Goal: Find contact information: Find contact information

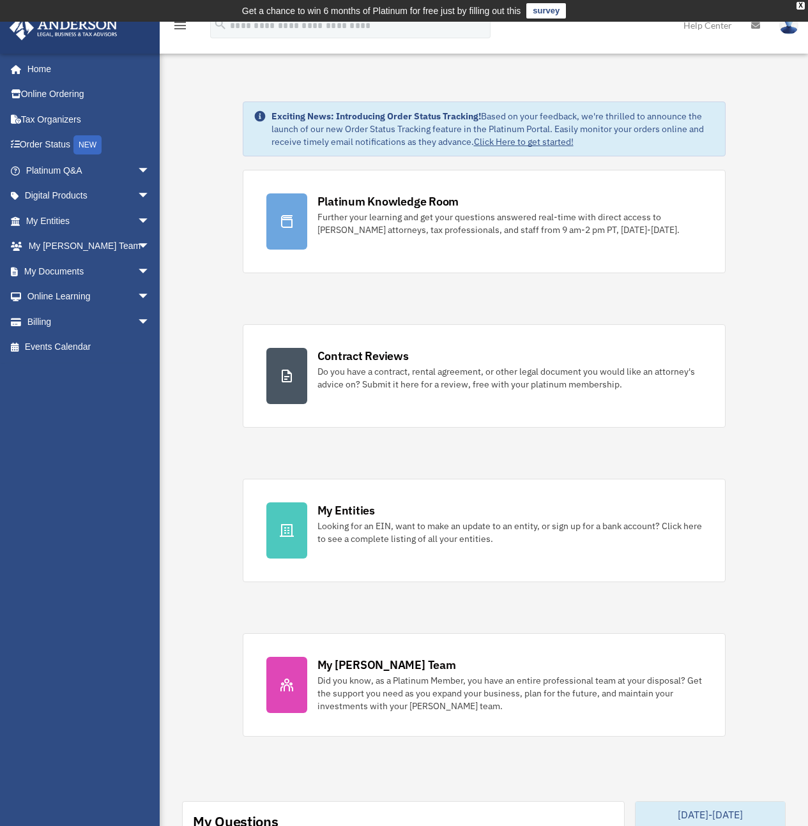
click at [795, 29] on img at bounding box center [788, 25] width 19 height 19
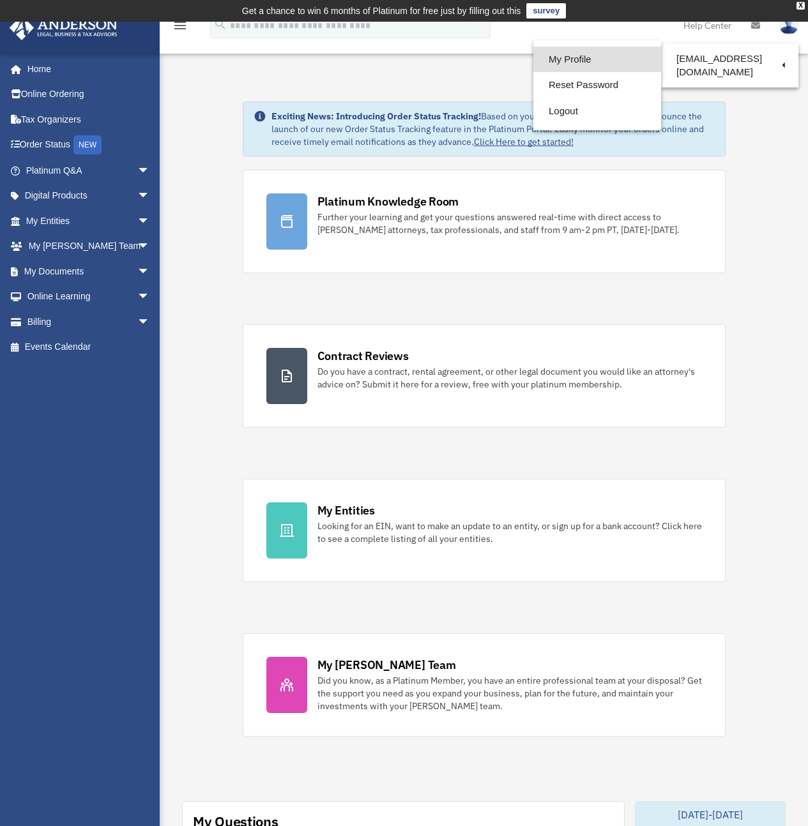
click at [557, 57] on link "My Profile" at bounding box center [597, 60] width 128 height 26
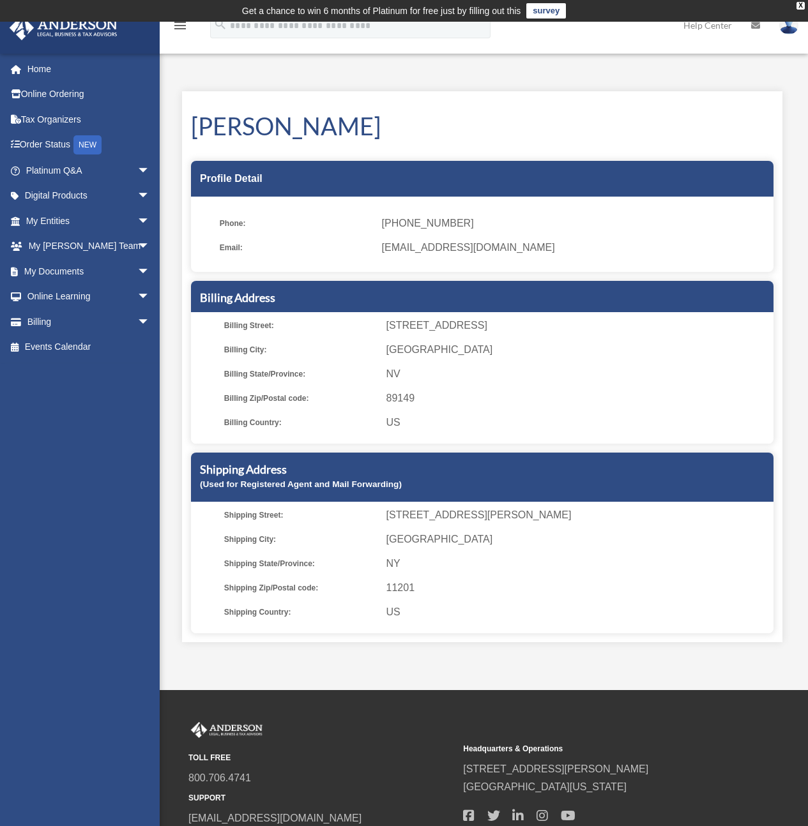
click at [791, 27] on img at bounding box center [788, 25] width 19 height 19
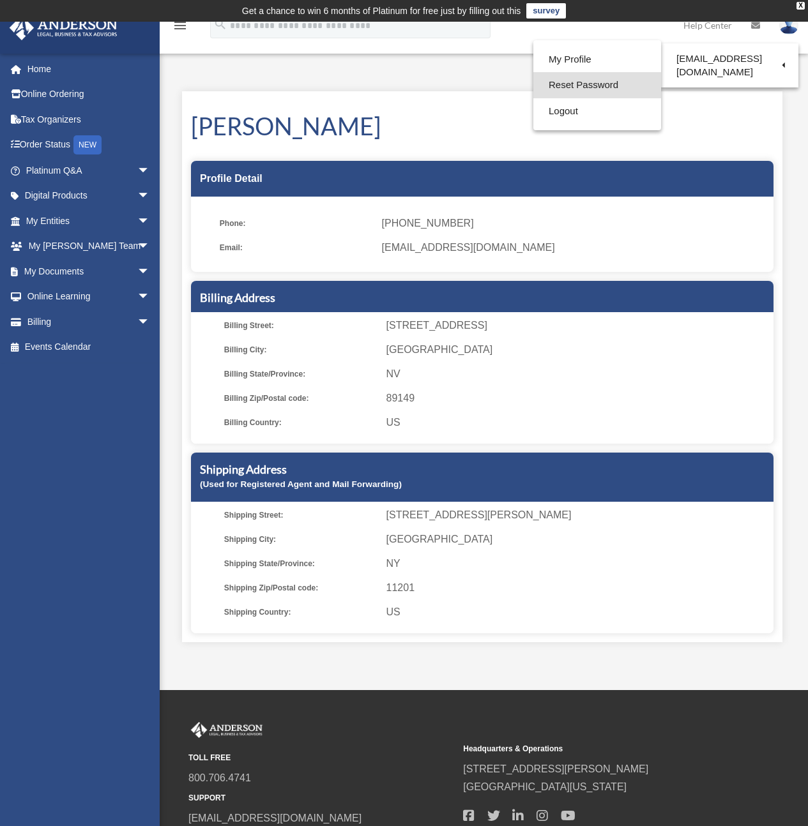
click at [554, 82] on link "Reset Password" at bounding box center [597, 85] width 128 height 26
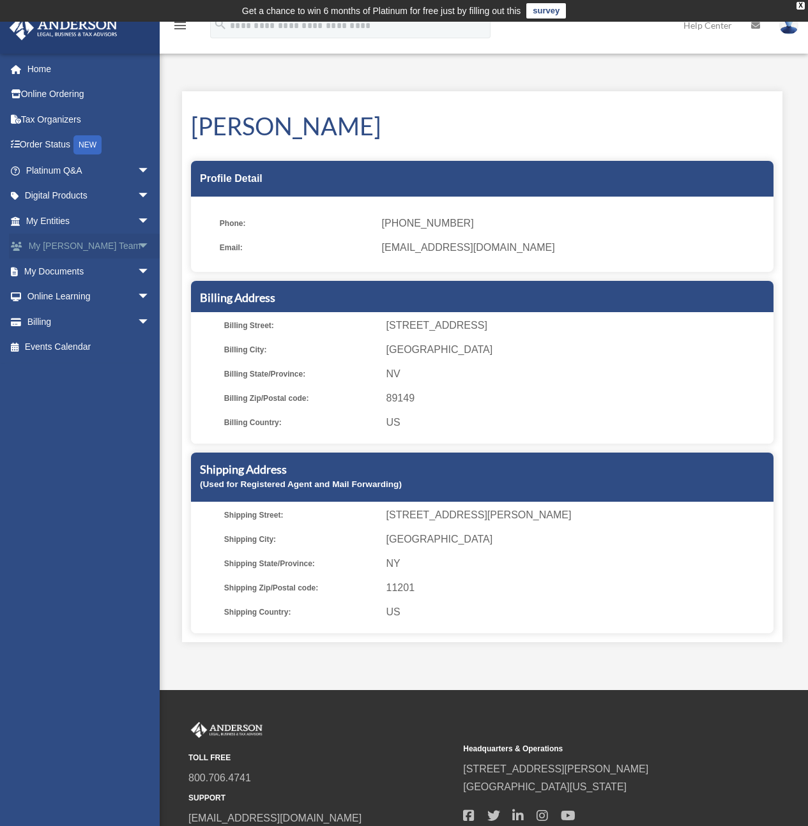
click at [137, 245] on span "arrow_drop_down" at bounding box center [150, 247] width 26 height 26
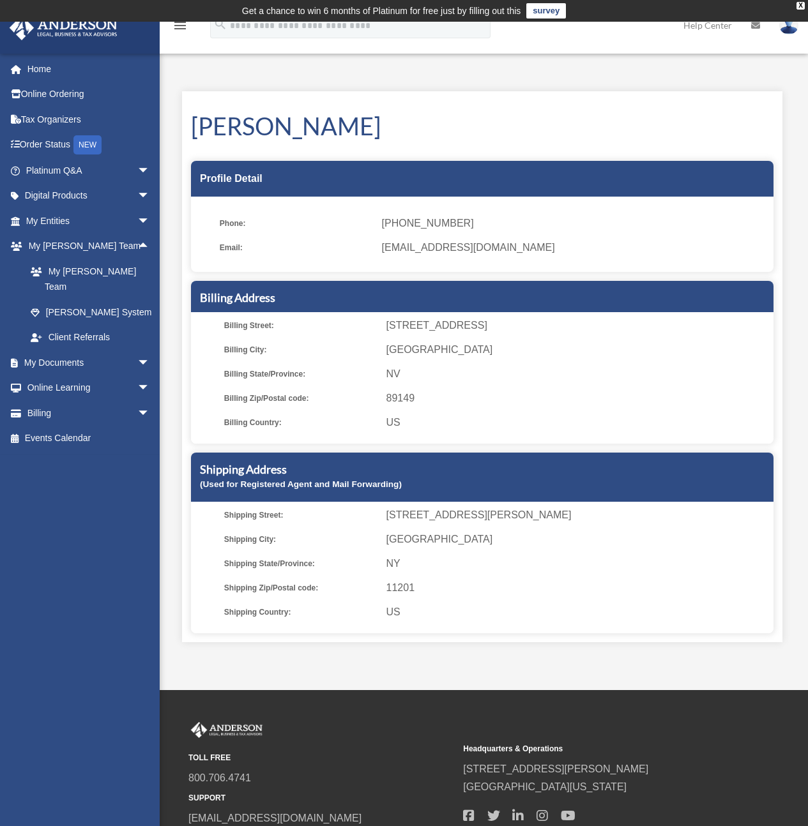
click at [391, 231] on span "(702) 882-0802" at bounding box center [573, 224] width 383 height 18
click at [177, 26] on icon "menu" at bounding box center [179, 25] width 15 height 15
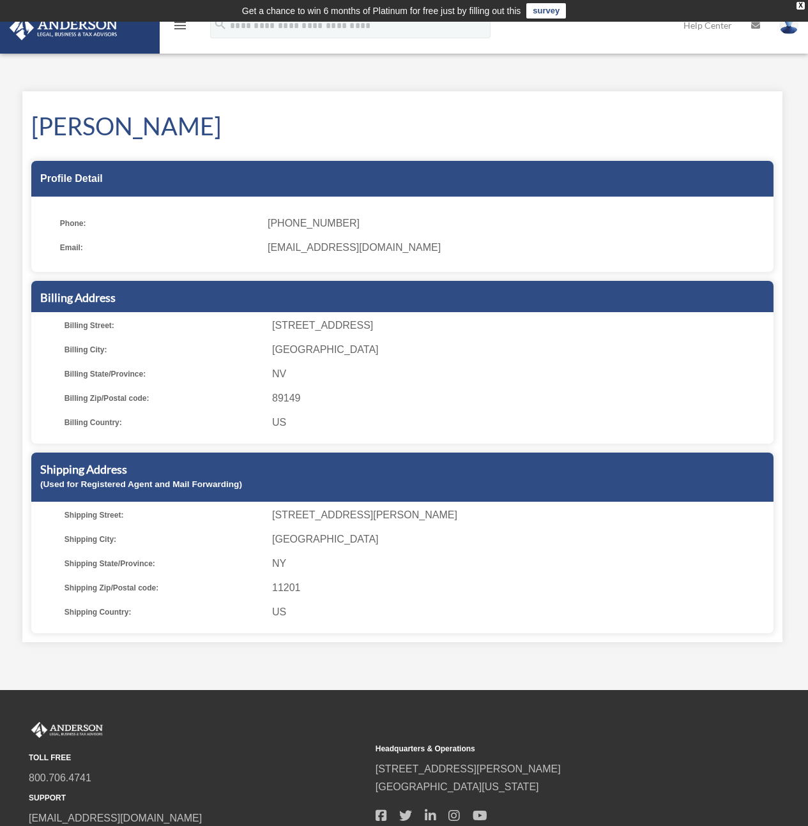
click at [178, 27] on icon "menu" at bounding box center [179, 25] width 15 height 15
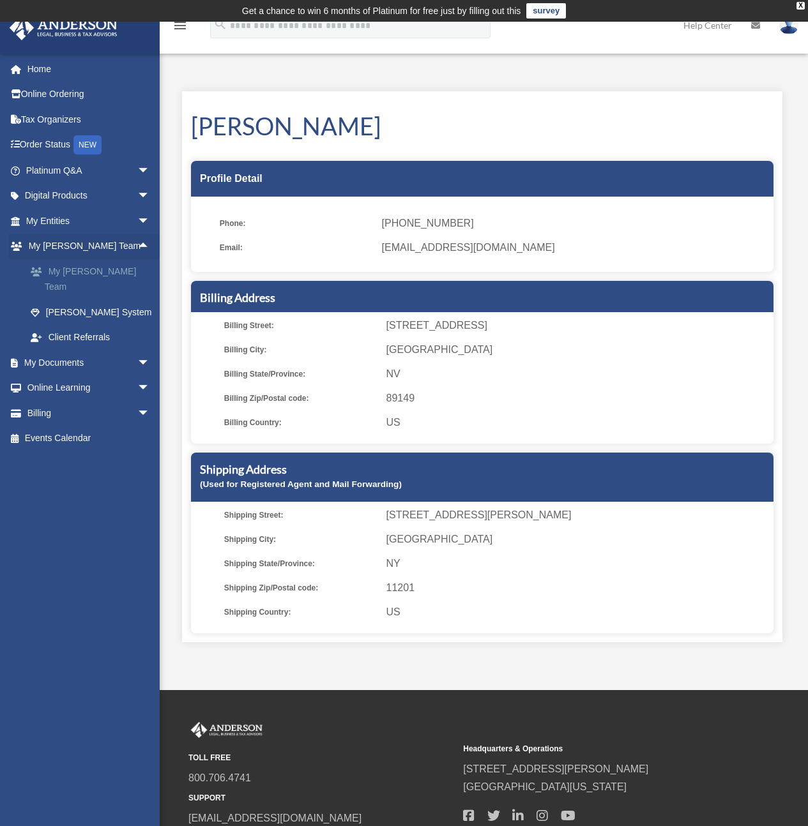
click at [93, 267] on link "My [PERSON_NAME] Team" at bounding box center [93, 279] width 151 height 41
click at [93, 271] on link "My [PERSON_NAME] Team" at bounding box center [93, 279] width 151 height 41
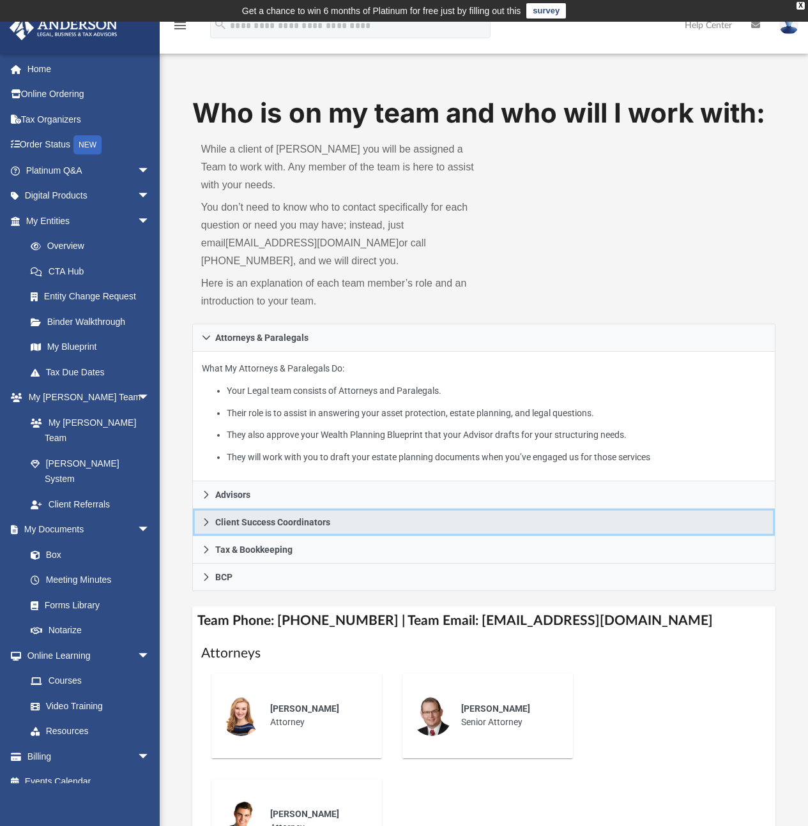
click at [208, 522] on icon at bounding box center [206, 522] width 9 height 9
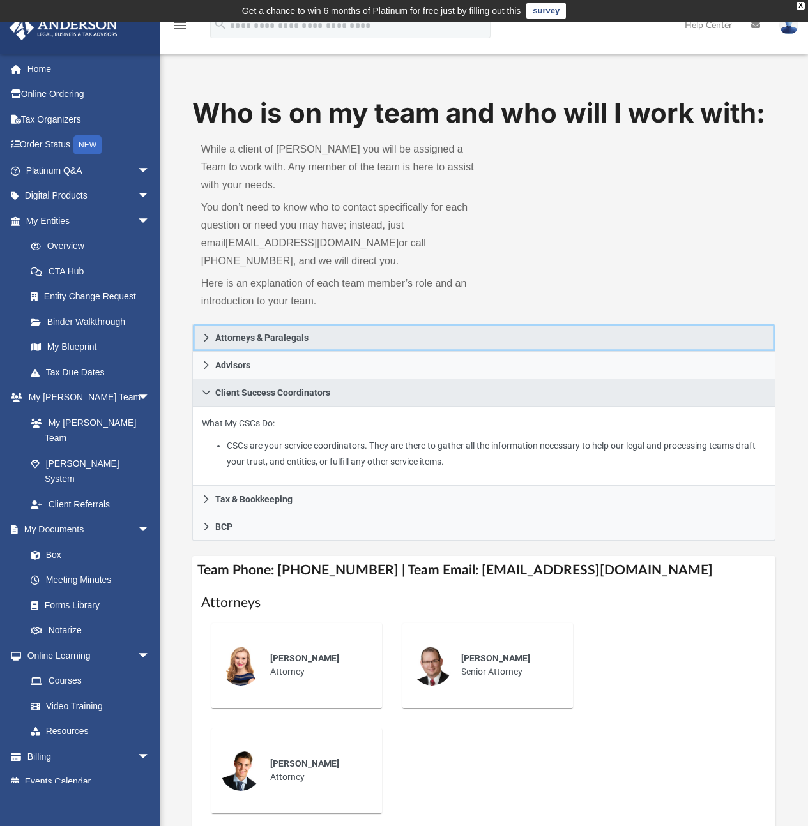
click at [245, 342] on span "Attorneys & Paralegals" at bounding box center [261, 337] width 93 height 9
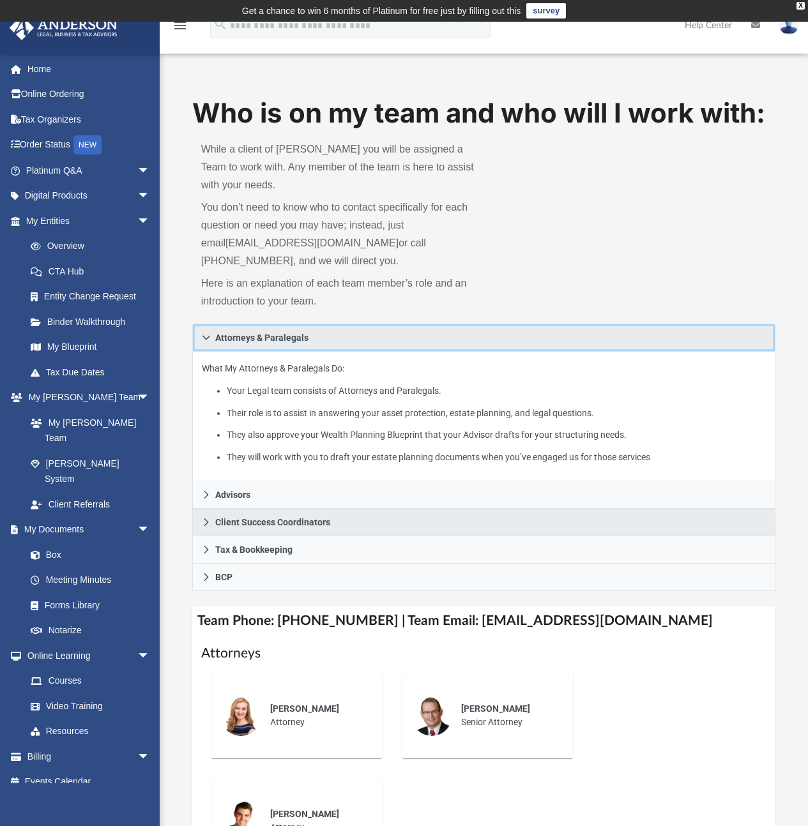
click at [246, 342] on span "Attorneys & Paralegals" at bounding box center [261, 337] width 93 height 9
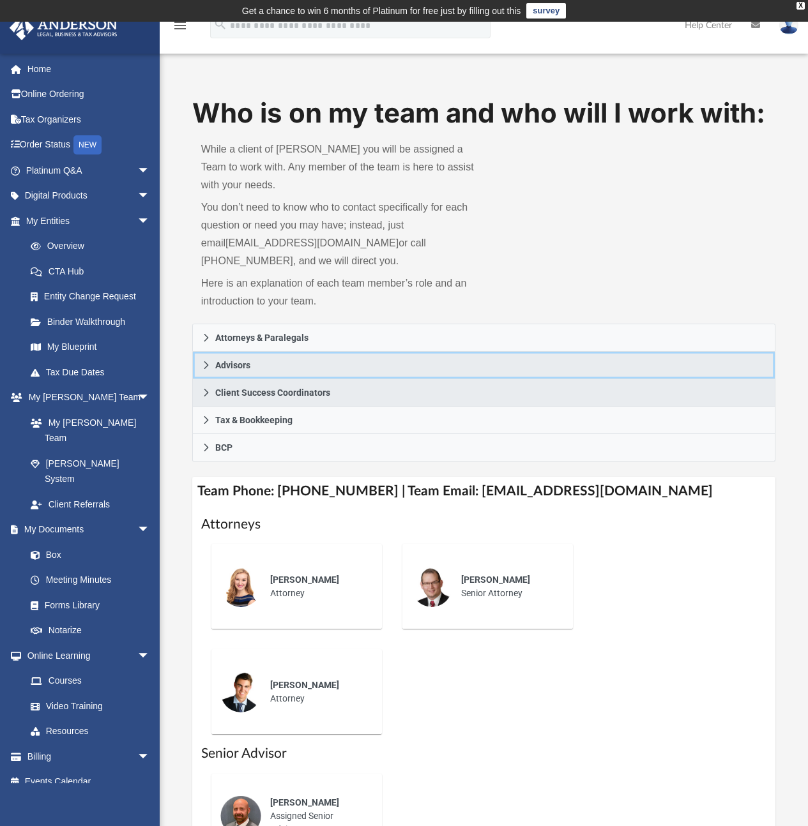
click at [241, 372] on link "Advisors" at bounding box center [484, 365] width 584 height 27
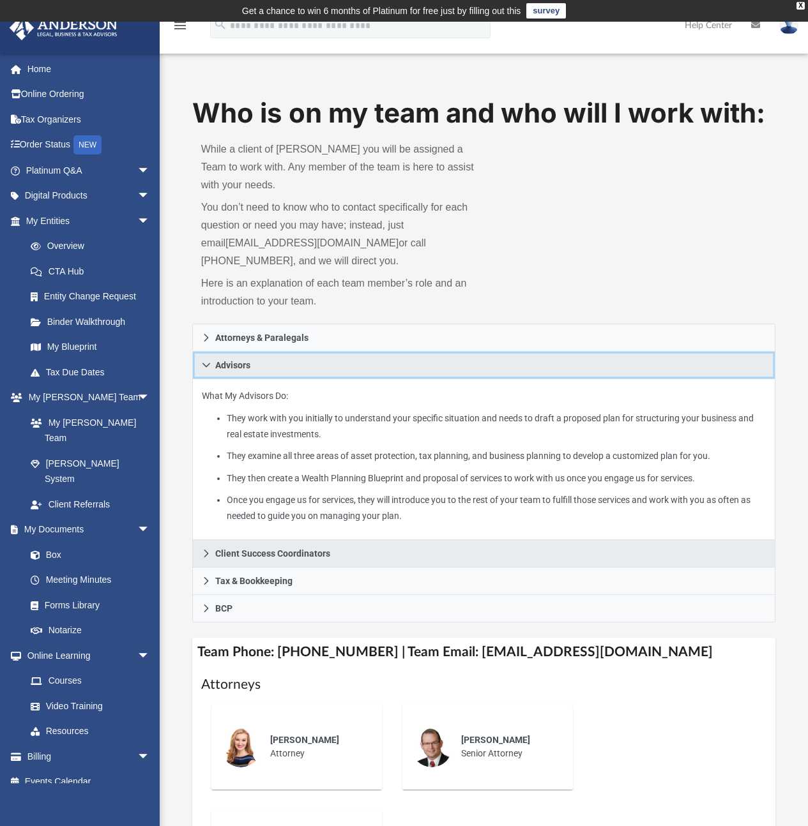
click at [241, 372] on link "Advisors" at bounding box center [484, 365] width 584 height 27
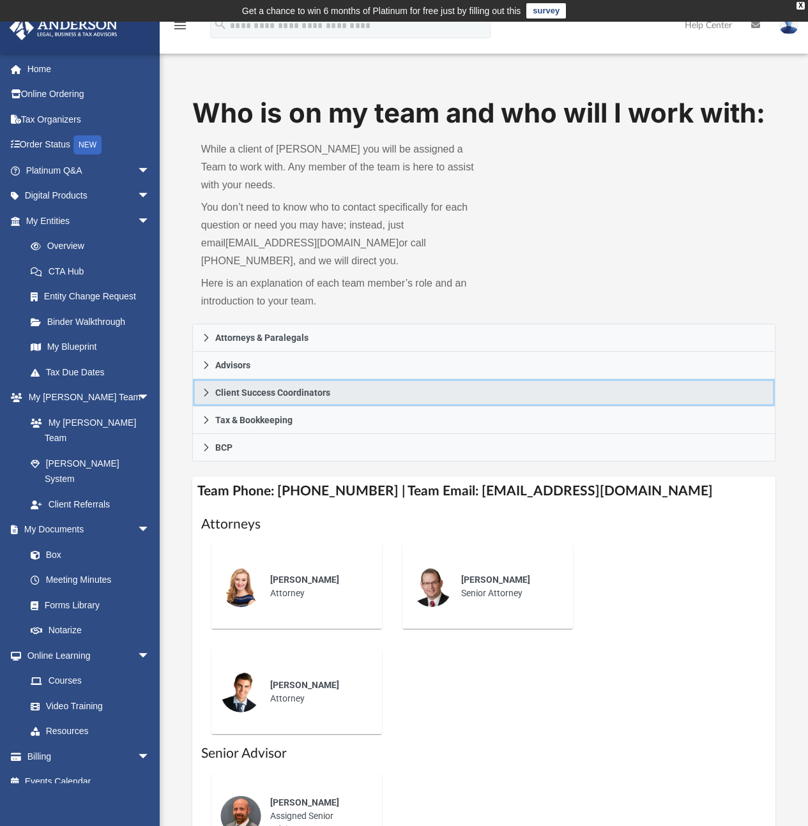
click at [241, 388] on span "Client Success Coordinators" at bounding box center [272, 392] width 115 height 9
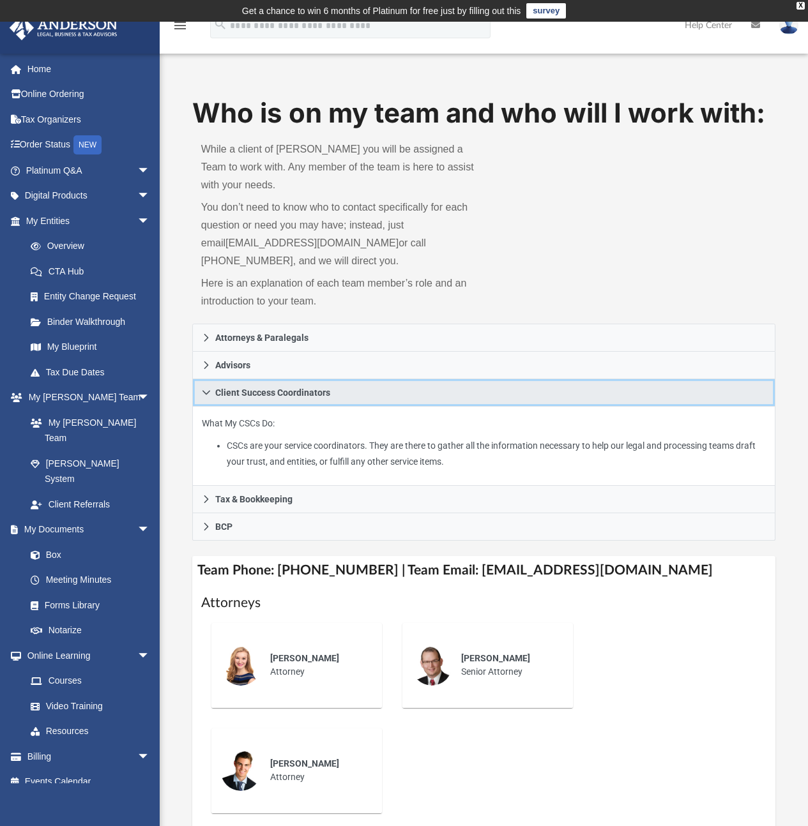
click at [241, 389] on span "Client Success Coordinators" at bounding box center [272, 392] width 115 height 9
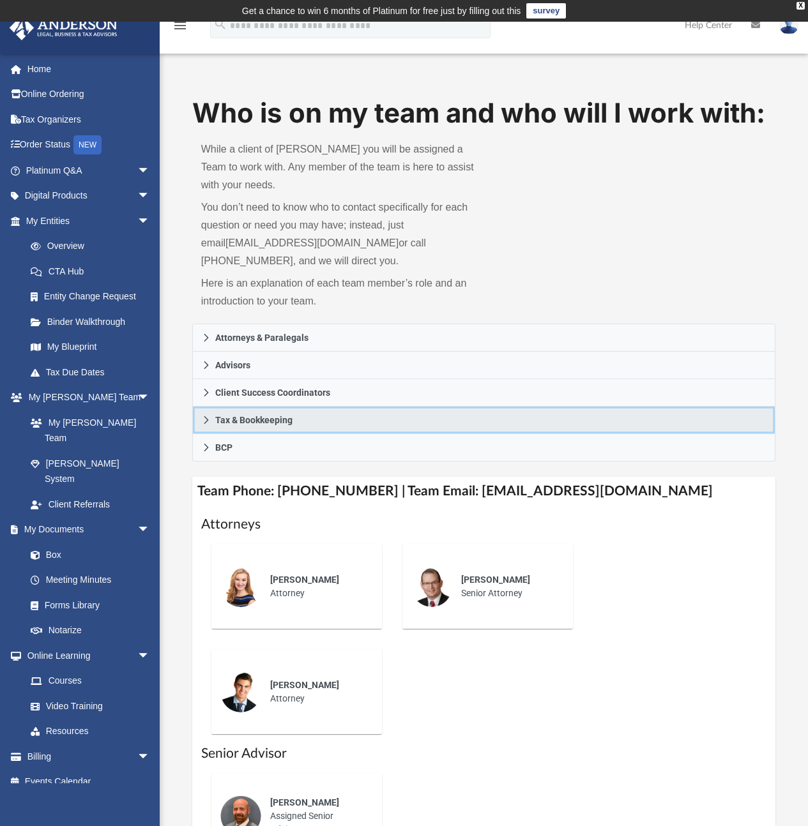
click at [250, 420] on span "Tax & Bookkeeping" at bounding box center [253, 420] width 77 height 9
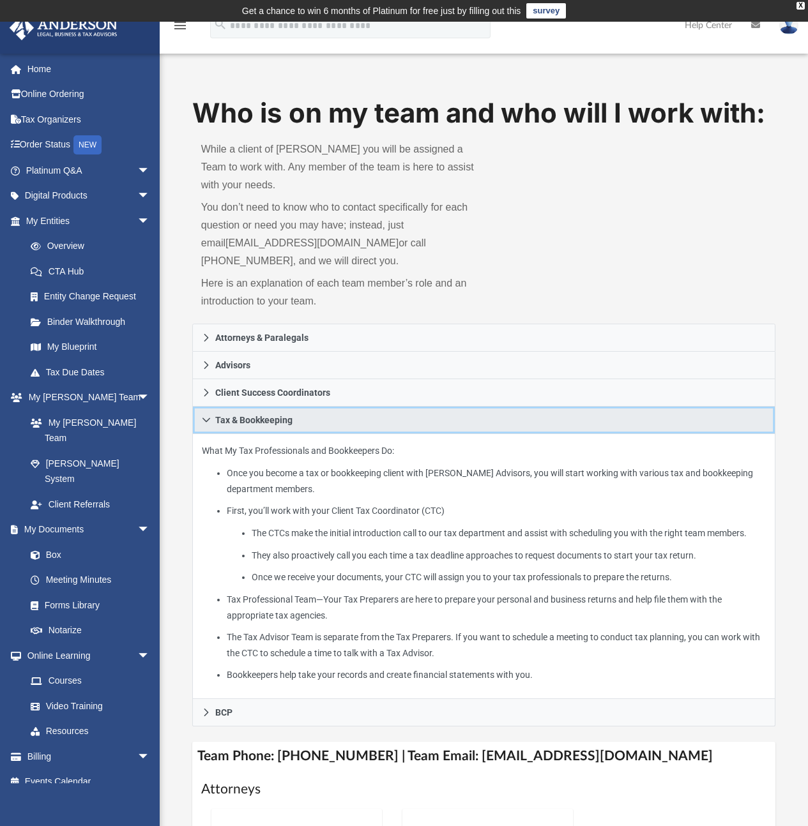
click at [250, 420] on span "Tax & Bookkeeping" at bounding box center [253, 420] width 77 height 9
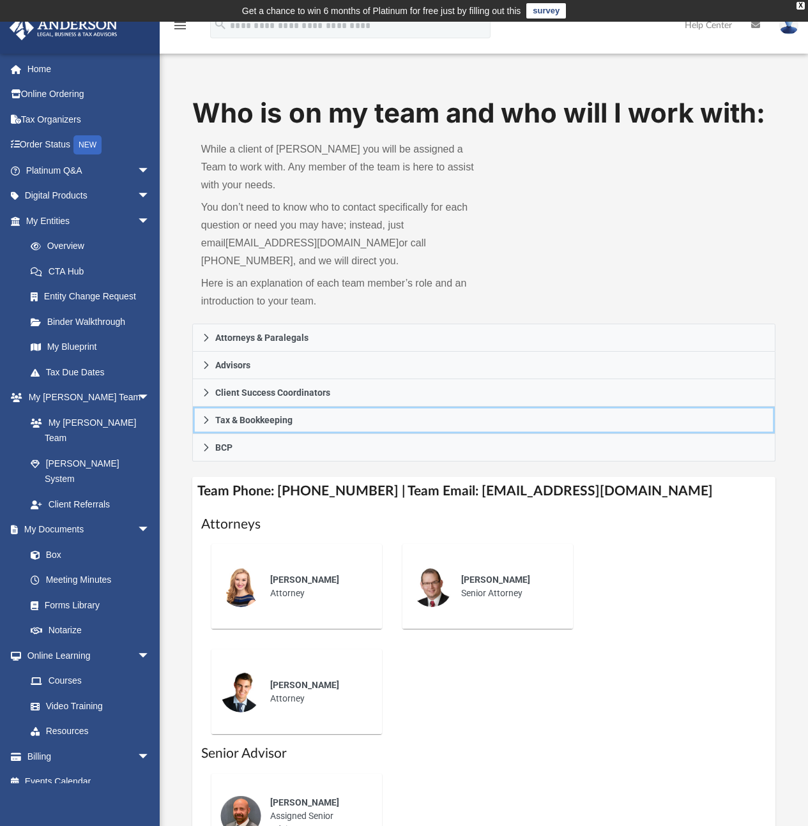
scroll to position [285, 0]
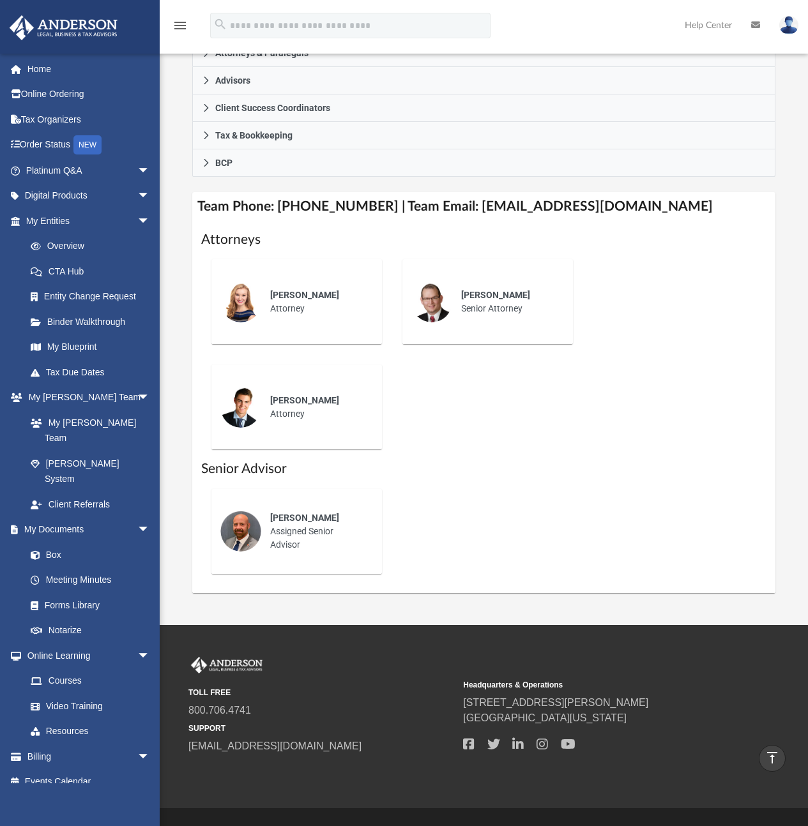
click at [754, 24] on icon at bounding box center [755, 24] width 9 height 9
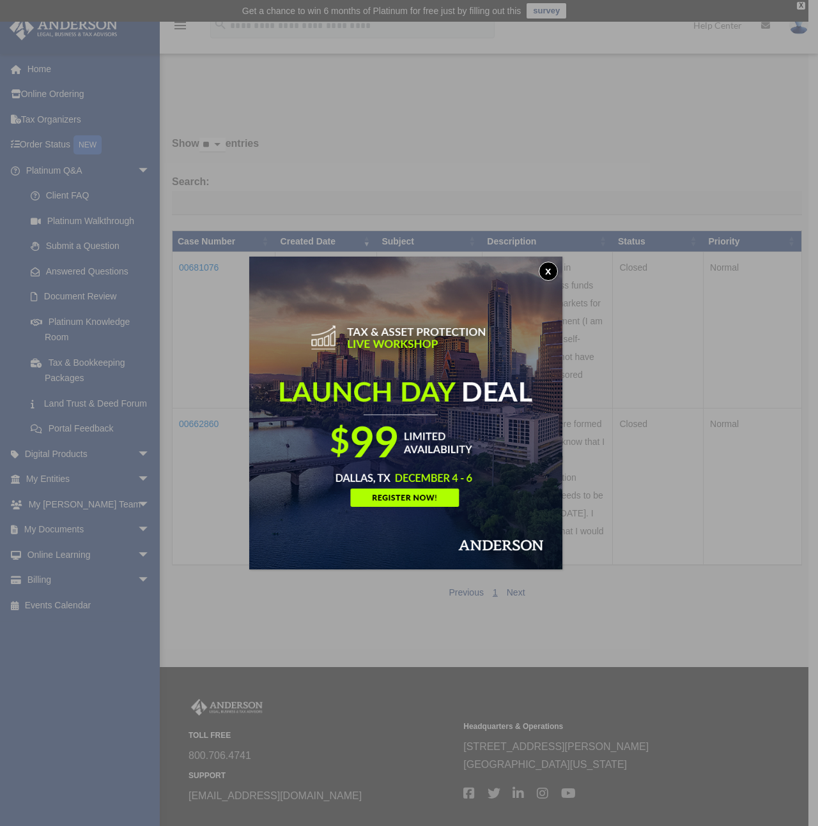
click at [549, 269] on button "x" at bounding box center [547, 271] width 19 height 19
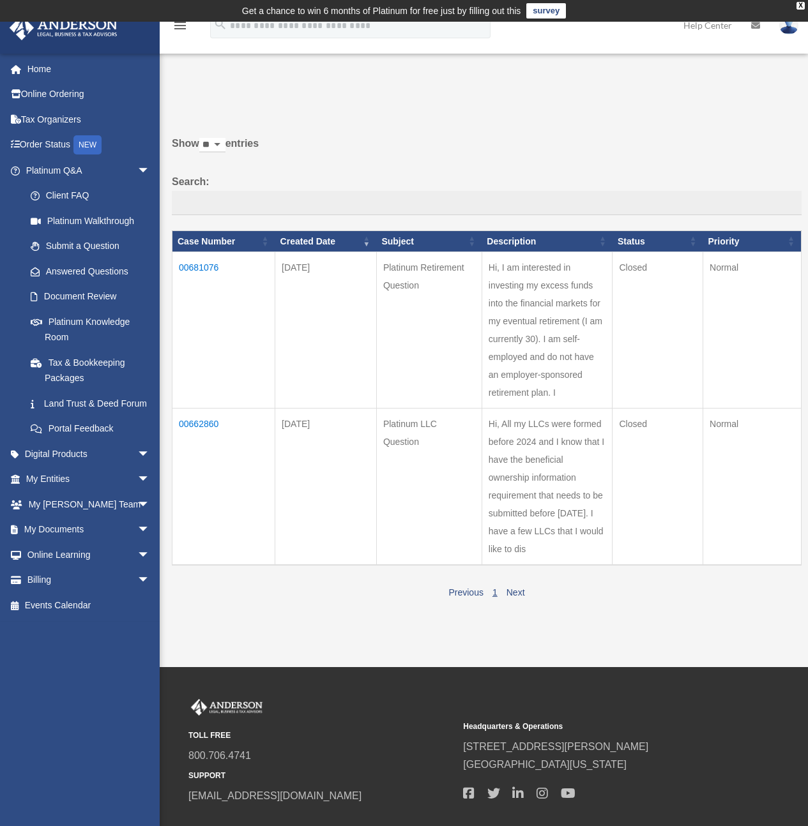
click at [790, 27] on img at bounding box center [788, 25] width 19 height 19
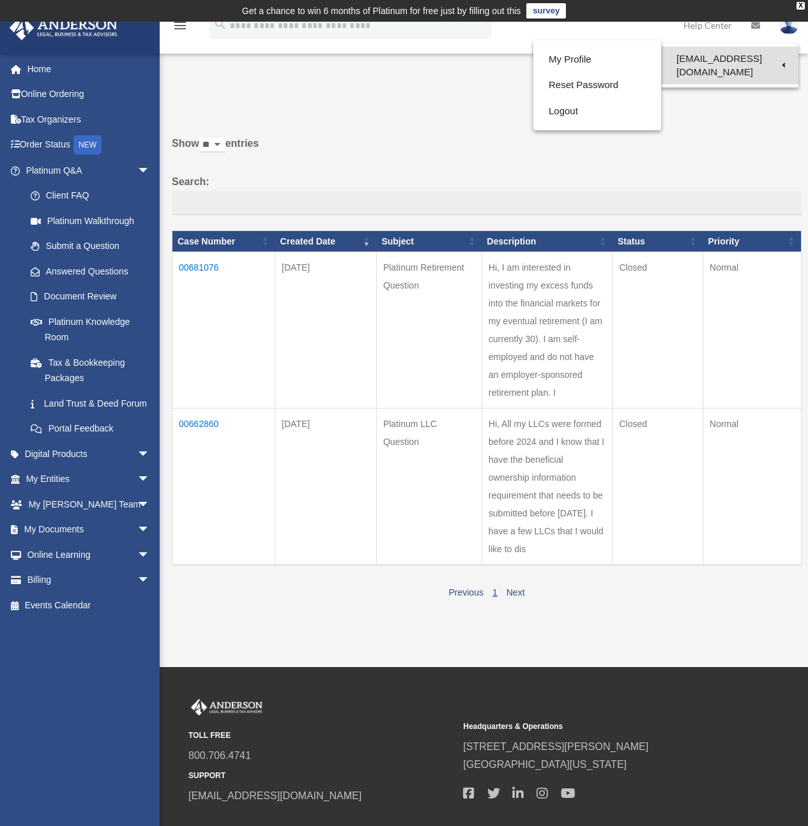
click at [751, 55] on link "[EMAIL_ADDRESS][DOMAIN_NAME]" at bounding box center [729, 66] width 137 height 38
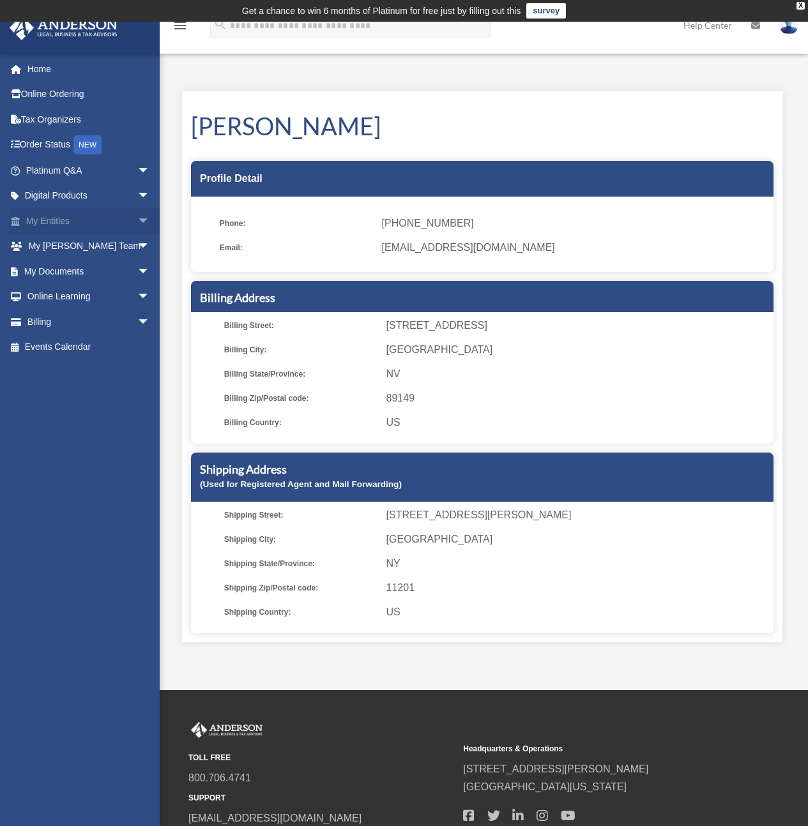
click at [137, 223] on span "arrow_drop_down" at bounding box center [150, 221] width 26 height 26
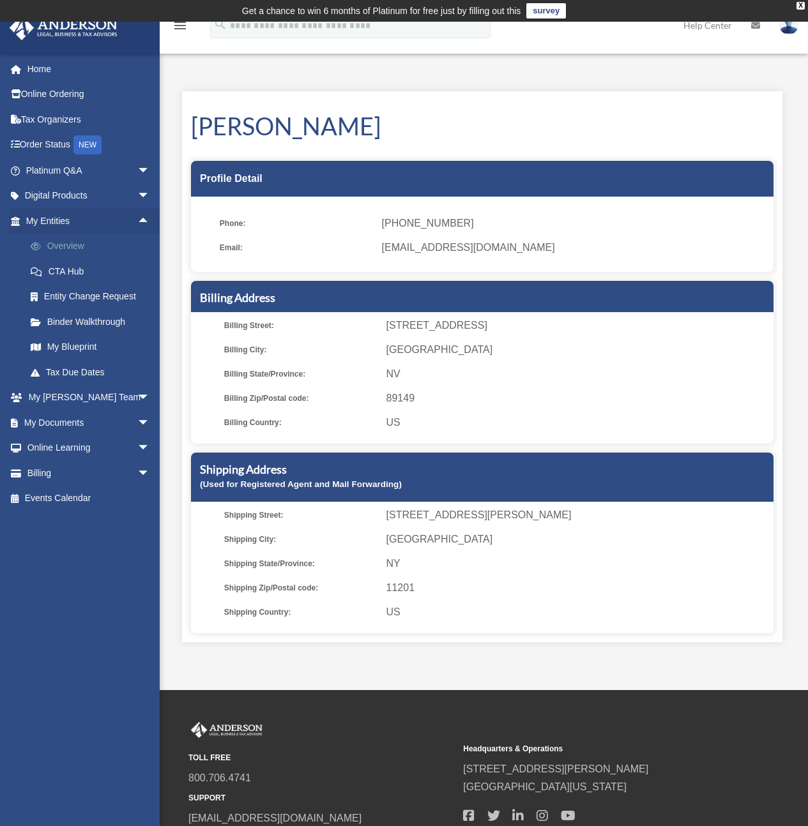
click at [82, 243] on link "Overview" at bounding box center [93, 247] width 151 height 26
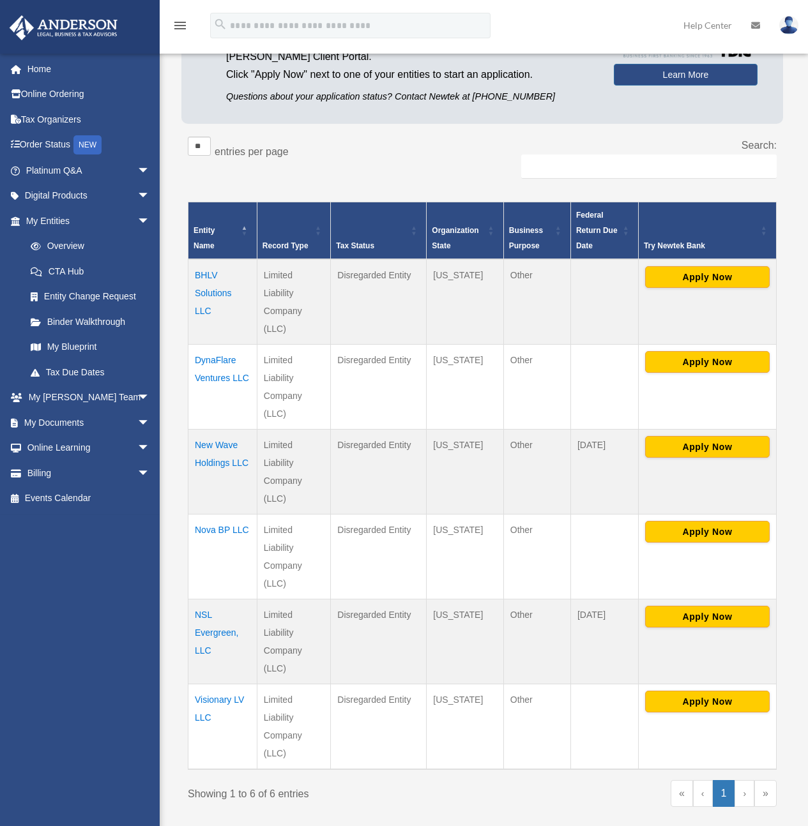
scroll to position [224, 0]
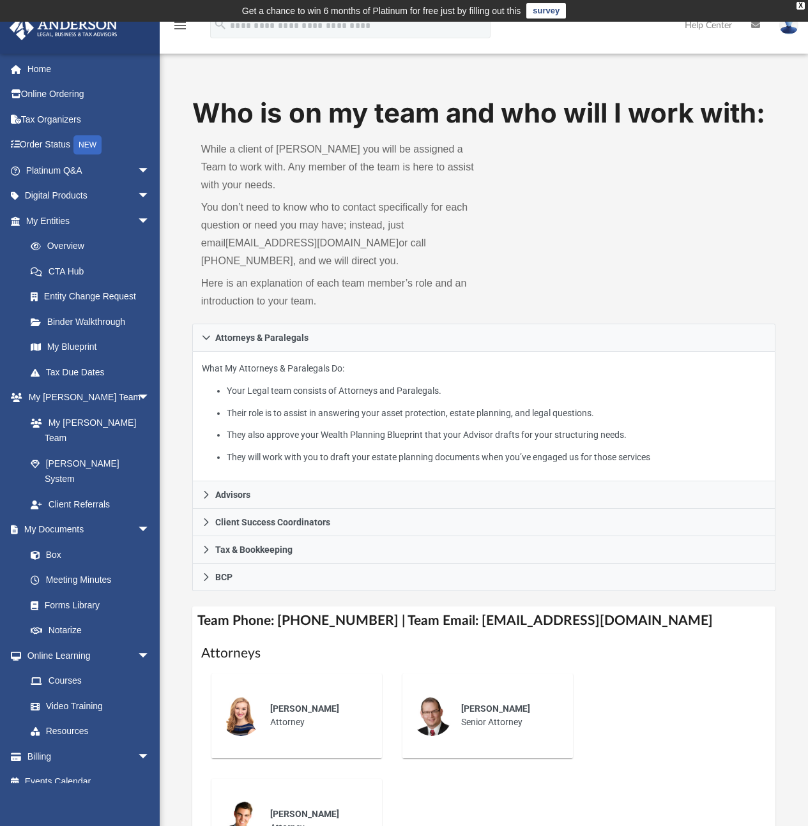
scroll to position [109, 0]
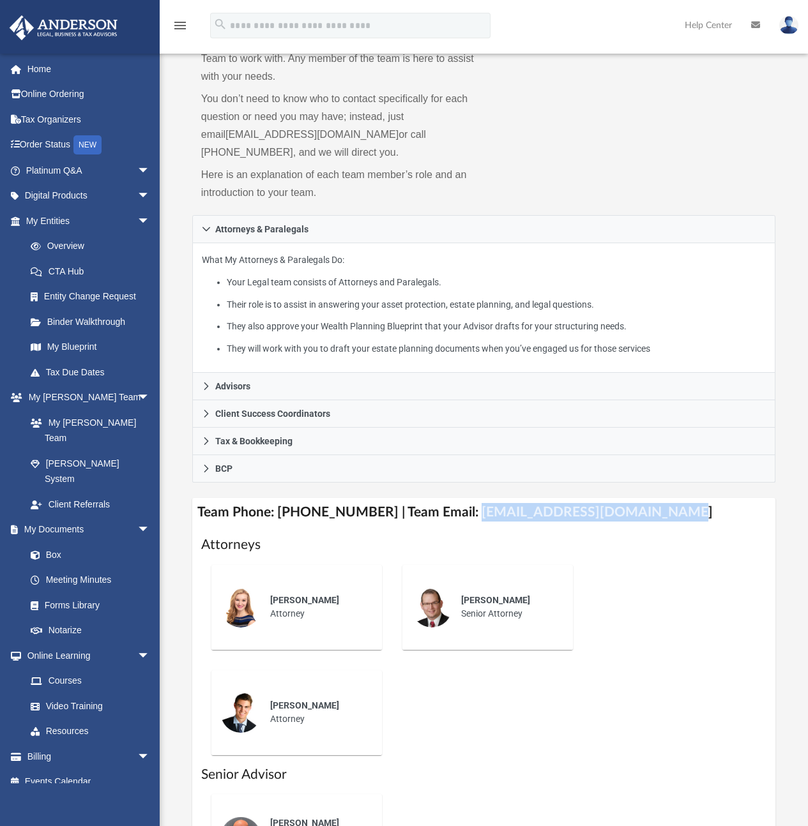
drag, startPoint x: 453, startPoint y: 512, endPoint x: 646, endPoint y: 515, distance: 192.9
click at [646, 515] on h4 "Team Phone: [PHONE_NUMBER] | Team Email: [EMAIL_ADDRESS][DOMAIN_NAME]" at bounding box center [484, 512] width 584 height 29
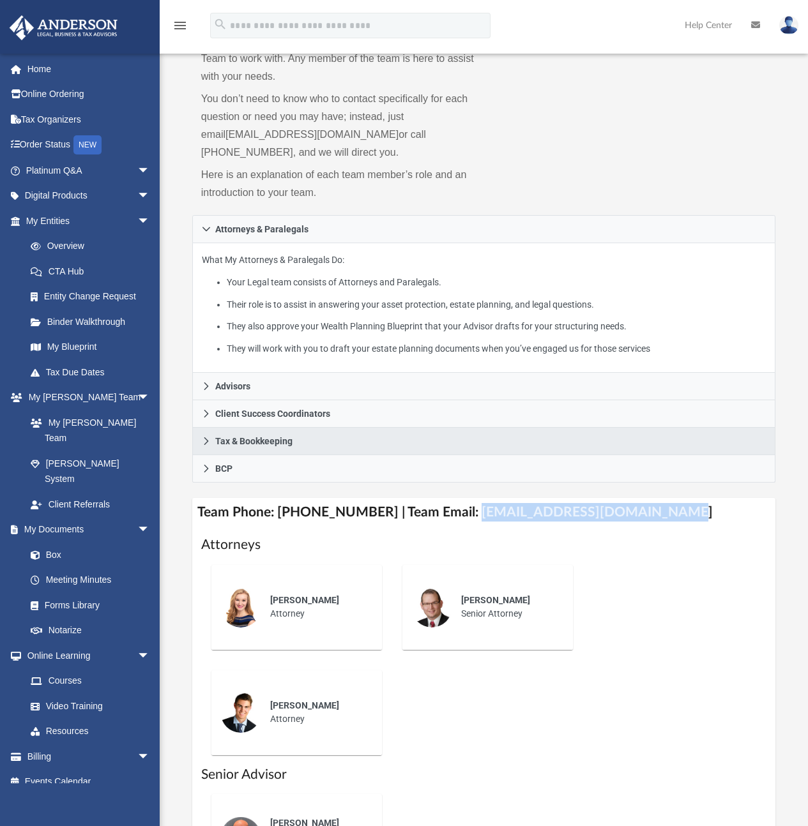
copy h4 "[EMAIL_ADDRESS][DOMAIN_NAME]"
